Goal: Submit feedback/report problem

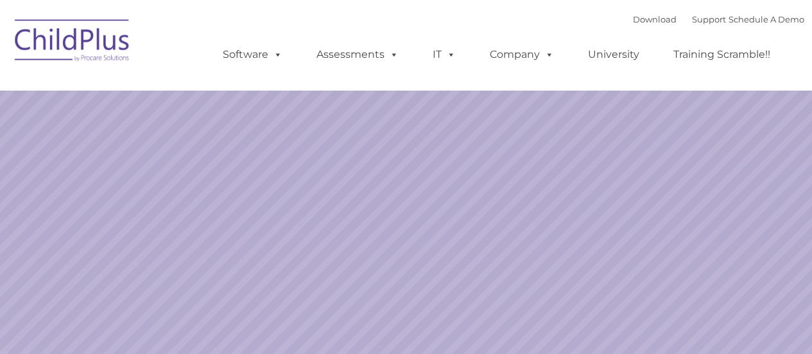
select select "MEDIUM"
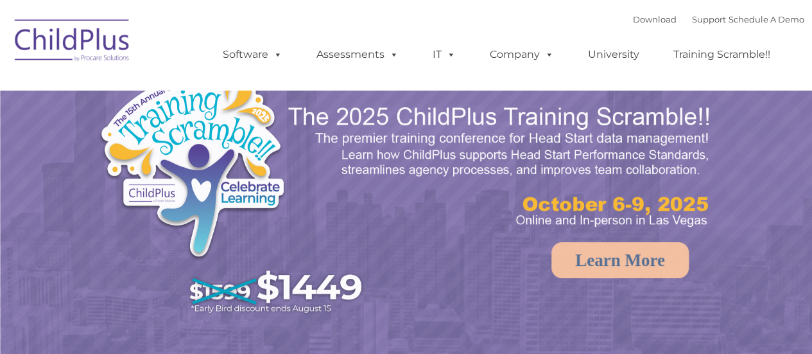
scroll to position [5469, 0]
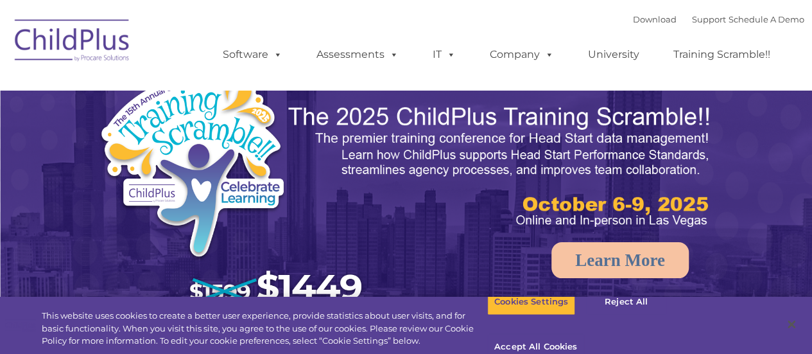
select select "MEDIUM"
click at [584, 334] on button "Accept All Cookies" at bounding box center [535, 347] width 97 height 27
